Goal: Task Accomplishment & Management: Use online tool/utility

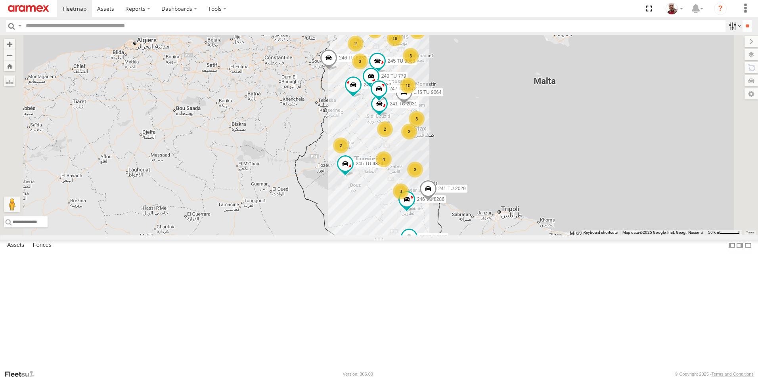
click at [726, 28] on label at bounding box center [734, 26] width 17 height 12
click at [0, 0] on label at bounding box center [0, 0] width 0 height 0
click at [0, 0] on span "Nabeul branch" at bounding box center [0, 0] width 0 height 0
click at [744, 28] on input "**" at bounding box center [747, 26] width 9 height 12
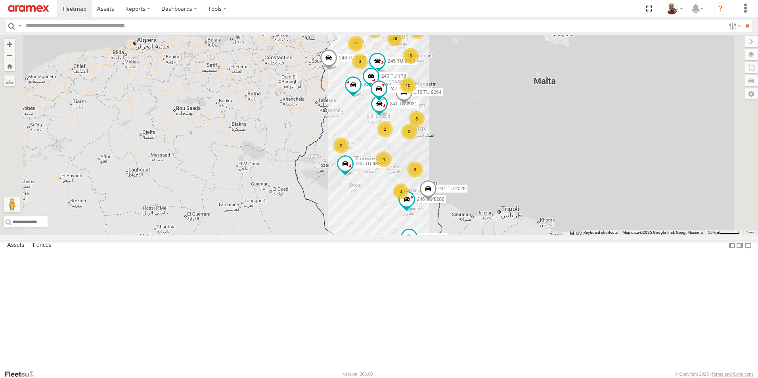
scroll to position [0, 0]
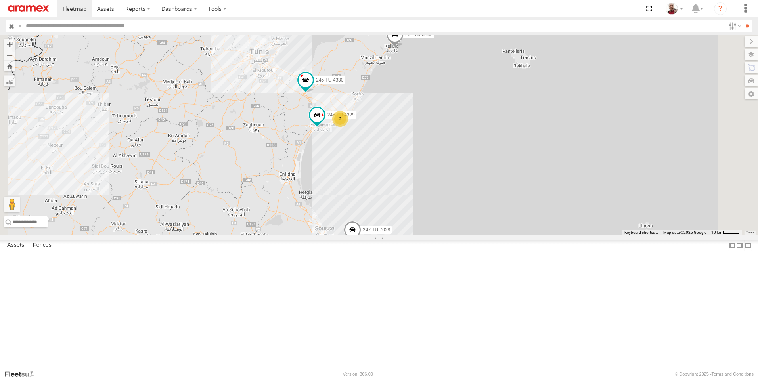
drag, startPoint x: 411, startPoint y: 186, endPoint x: 382, endPoint y: 183, distance: 30.0
click at [382, 183] on div "247 TU 7028 241 TU 2027 245 TU 4330 2 245 TU 4329 231 TU 3162" at bounding box center [379, 135] width 758 height 201
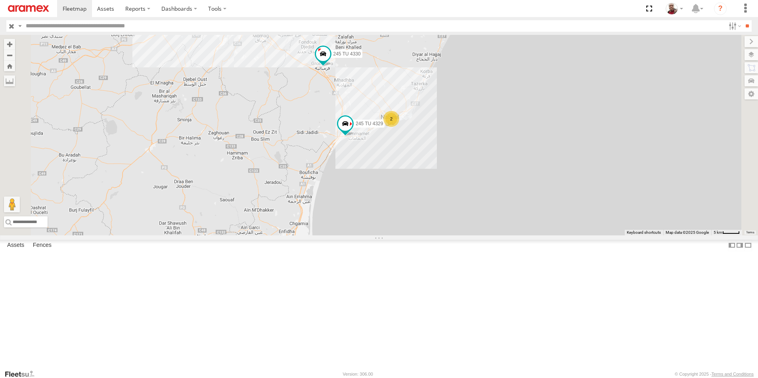
click at [399, 127] on div "2" at bounding box center [392, 119] width 16 height 16
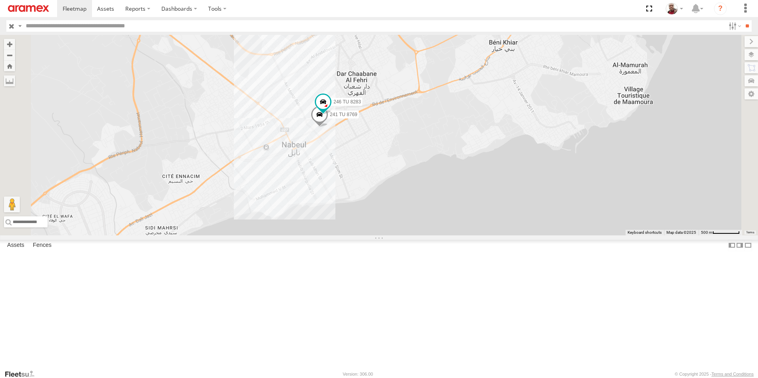
drag, startPoint x: 327, startPoint y: 213, endPoint x: 355, endPoint y: 216, distance: 27.9
click at [355, 216] on div "247 TU 7028 241 TU 2027 245 TU 4330 245 TU 4329 231 TU 3162 241 TU 8769 246 TU …" at bounding box center [379, 135] width 758 height 201
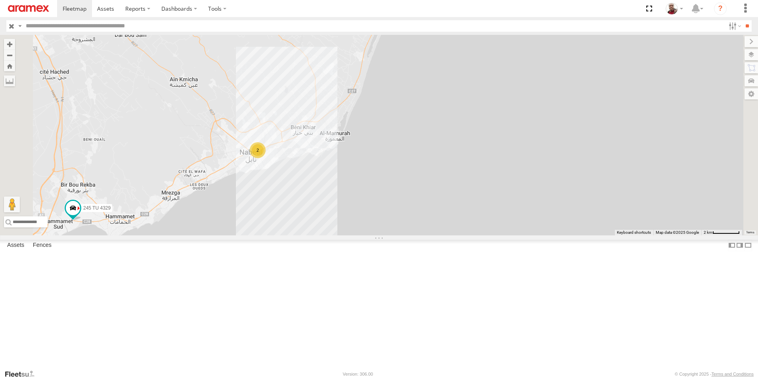
drag, startPoint x: 250, startPoint y: 235, endPoint x: 317, endPoint y: 238, distance: 66.3
click at [297, 236] on div "247 TU 7028 241 TU 2027 245 TU 4330 245 TU 4329 231 TU 3162 2" at bounding box center [379, 135] width 758 height 201
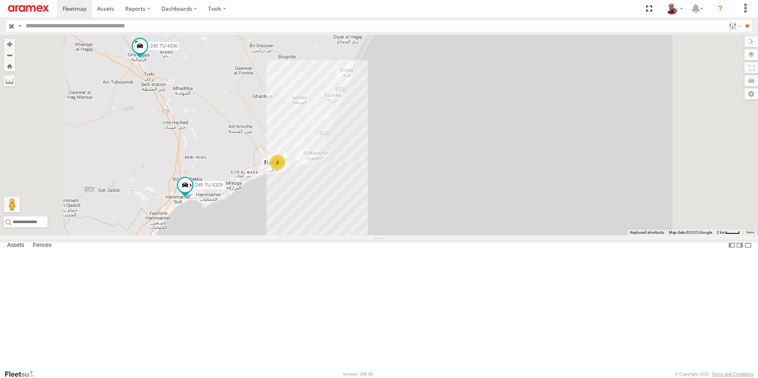
drag, startPoint x: 275, startPoint y: 215, endPoint x: 319, endPoint y: 227, distance: 45.0
click at [319, 227] on div "247 TU 7028 241 TU 2027 245 TU 4330 245 TU 4329 231 TU 3162 2" at bounding box center [379, 135] width 758 height 201
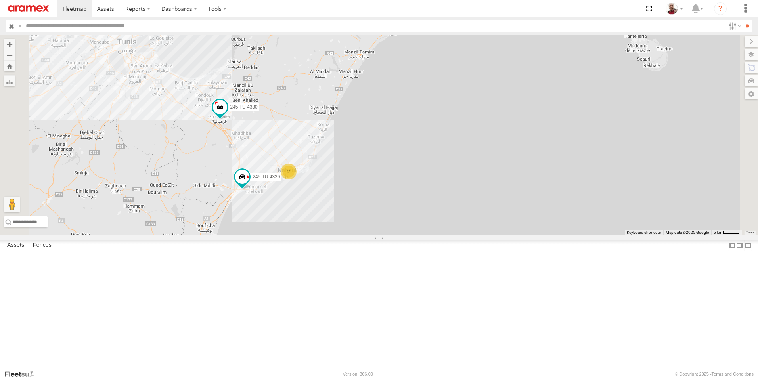
drag, startPoint x: 276, startPoint y: 201, endPoint x: 315, endPoint y: 222, distance: 43.5
click at [315, 222] on div "247 TU 7028 241 TU 2027 245 TU 4330 245 TU 4329 231 TU 3162 2" at bounding box center [379, 135] width 758 height 201
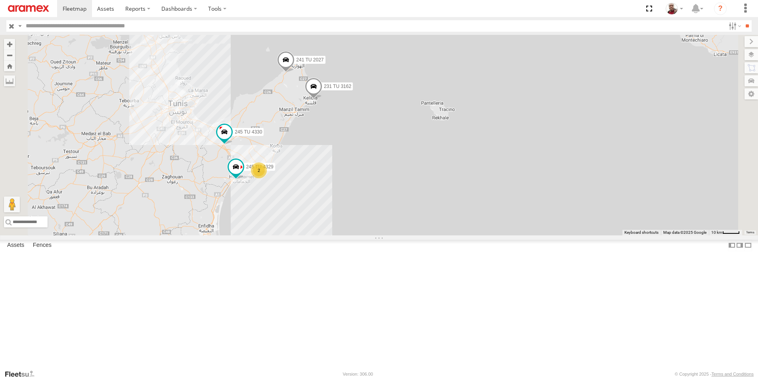
click at [11, 26] on input "button" at bounding box center [11, 26] width 10 height 12
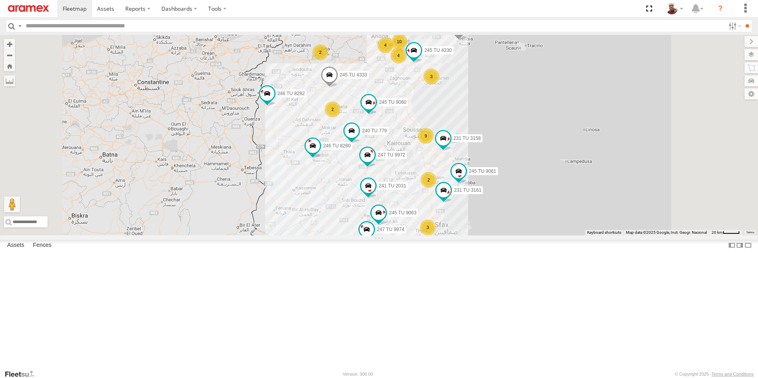
click at [173, 27] on input "text" at bounding box center [374, 26] width 703 height 12
type input "****"
click at [743, 20] on input "**" at bounding box center [747, 26] width 9 height 12
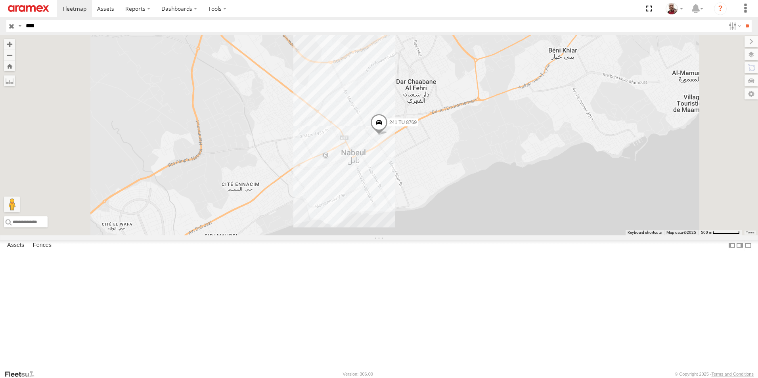
click at [388, 136] on span at bounding box center [378, 124] width 17 height 21
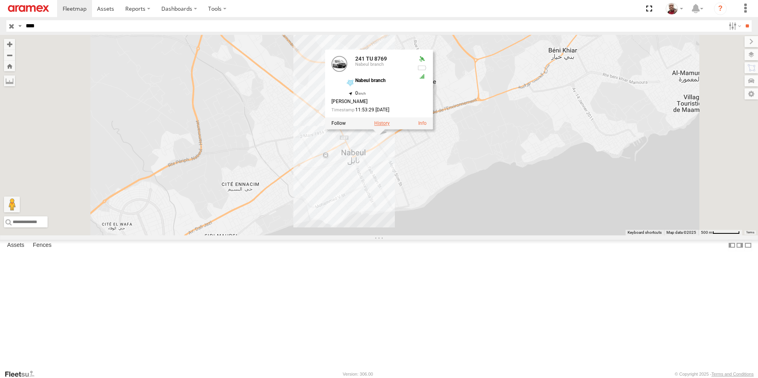
click at [390, 127] on label at bounding box center [381, 124] width 15 height 6
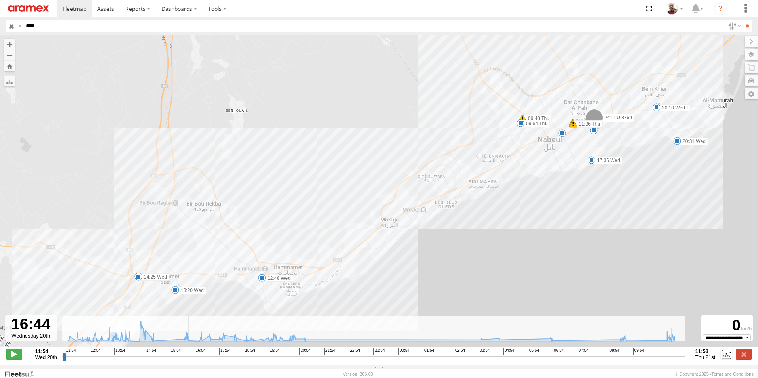
drag, startPoint x: 64, startPoint y: 362, endPoint x: 189, endPoint y: 355, distance: 124.8
click at [189, 355] on input "range" at bounding box center [373, 357] width 623 height 8
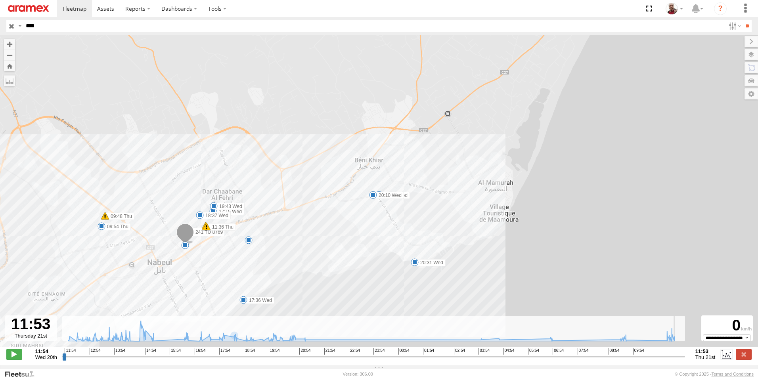
drag, startPoint x: 189, startPoint y: 364, endPoint x: 686, endPoint y: 345, distance: 497.4
type input "**********"
click at [685, 353] on input "range" at bounding box center [373, 357] width 623 height 8
click at [12, 26] on input "button" at bounding box center [11, 26] width 10 height 12
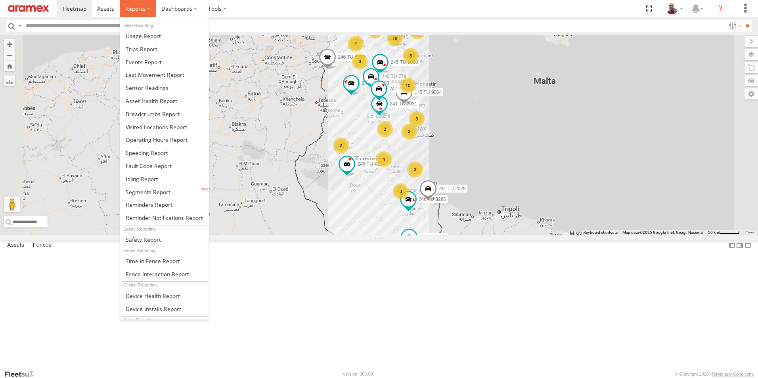
click at [147, 10] on label at bounding box center [138, 8] width 36 height 17
click at [161, 188] on span at bounding box center [148, 192] width 45 height 8
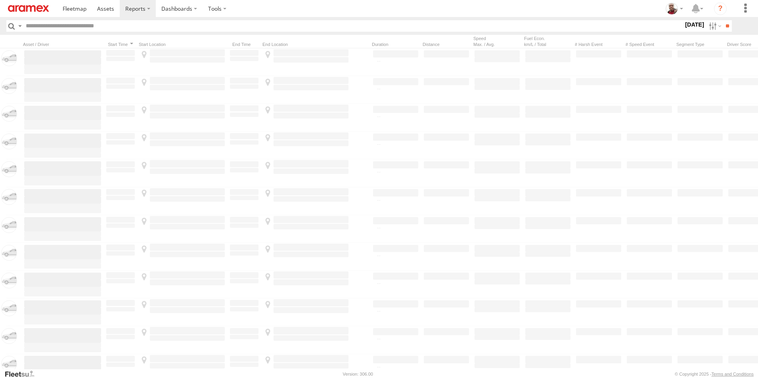
click at [0, 0] on label at bounding box center [0, 0] width 0 height 0
click at [723, 29] on input "**" at bounding box center [727, 26] width 9 height 12
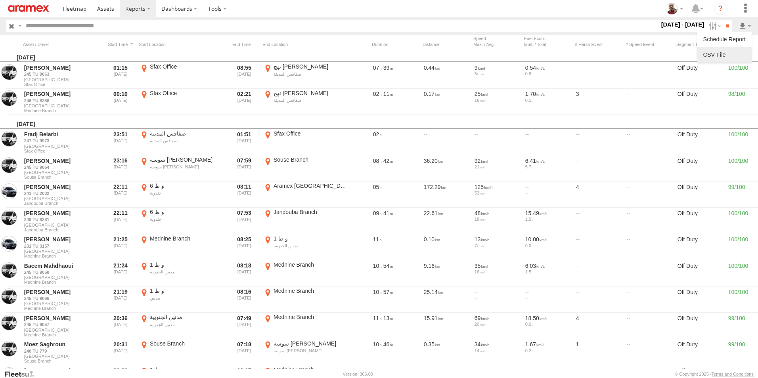
click at [718, 52] on link at bounding box center [724, 55] width 48 height 12
